Goal: Information Seeking & Learning: Learn about a topic

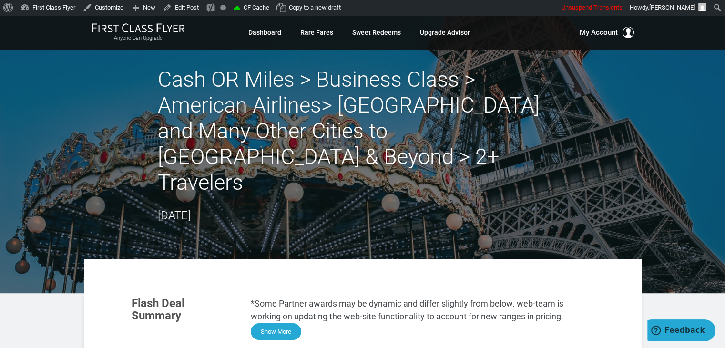
click at [290, 323] on button "Show More" at bounding box center [276, 331] width 51 height 17
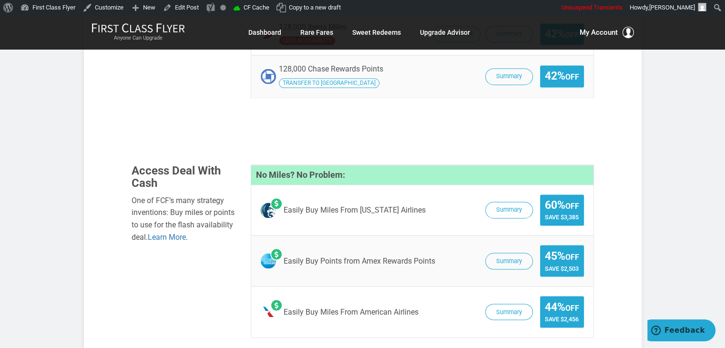
scroll to position [1607, 0]
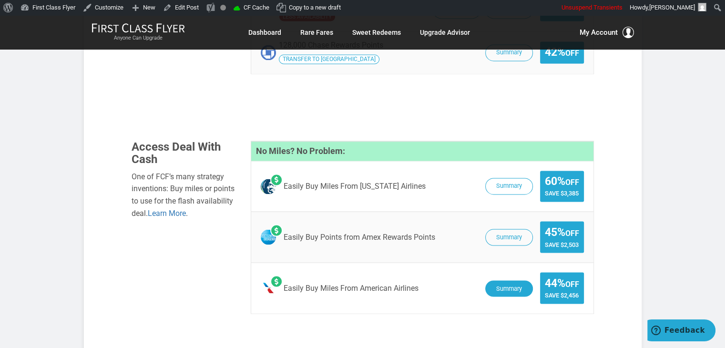
click at [520, 280] on button "Summary" at bounding box center [509, 288] width 48 height 17
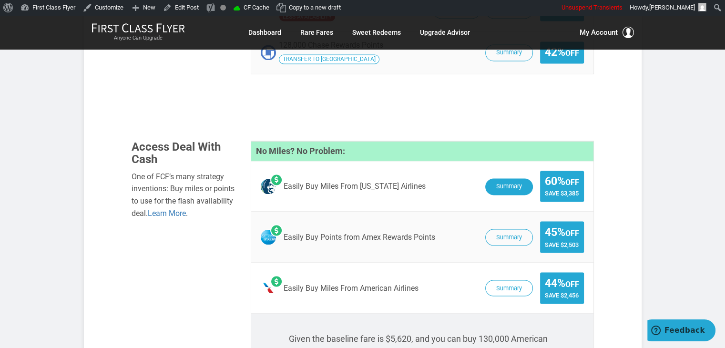
click at [485, 178] on button "Summary" at bounding box center [509, 186] width 48 height 17
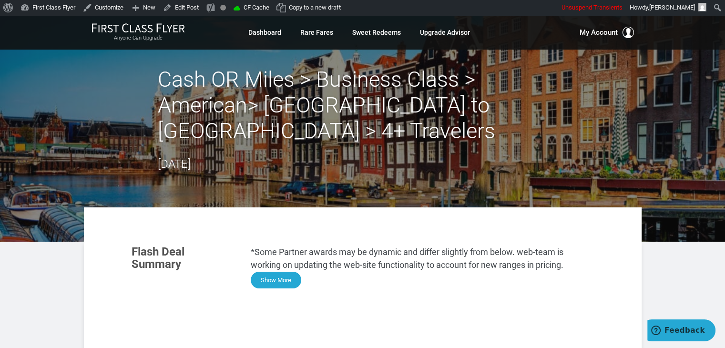
click at [273, 283] on button "Show More" at bounding box center [276, 280] width 51 height 17
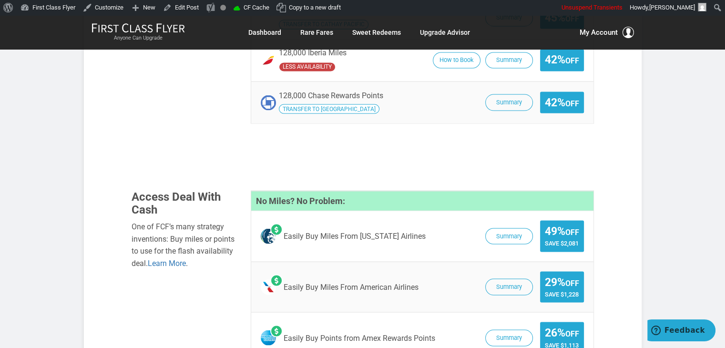
scroll to position [1744, 0]
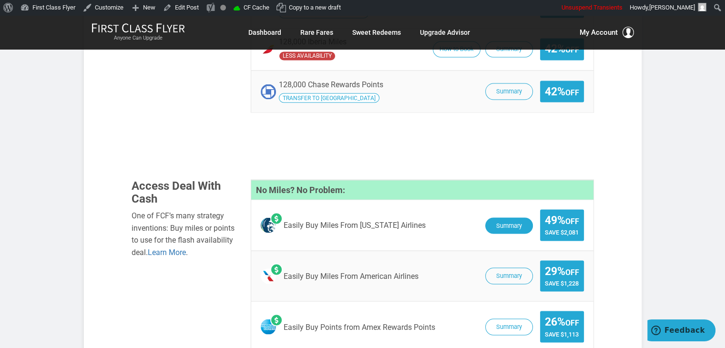
click at [509, 217] on button "Summary" at bounding box center [509, 225] width 48 height 17
